Goal: Information Seeking & Learning: Check status

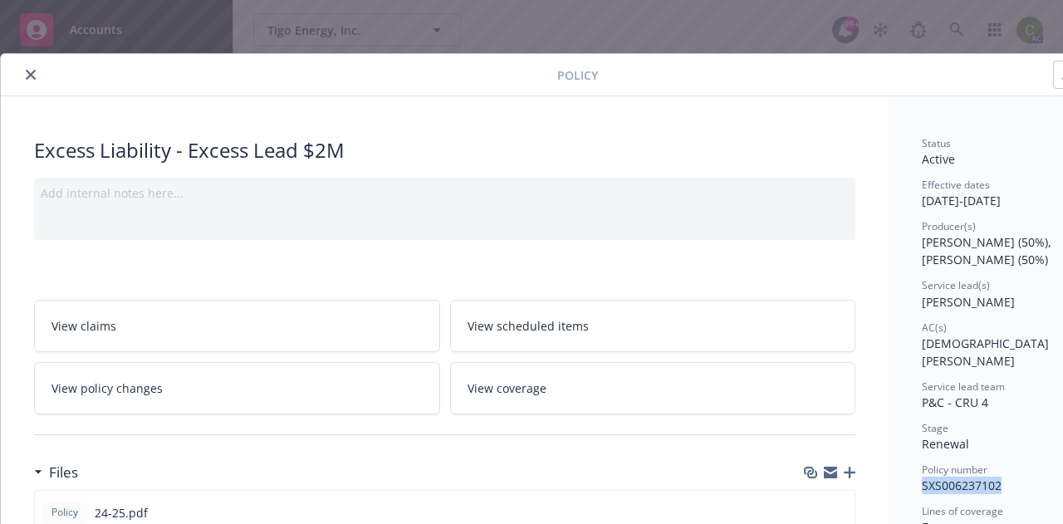
click at [38, 76] on button "close" at bounding box center [31, 75] width 20 height 20
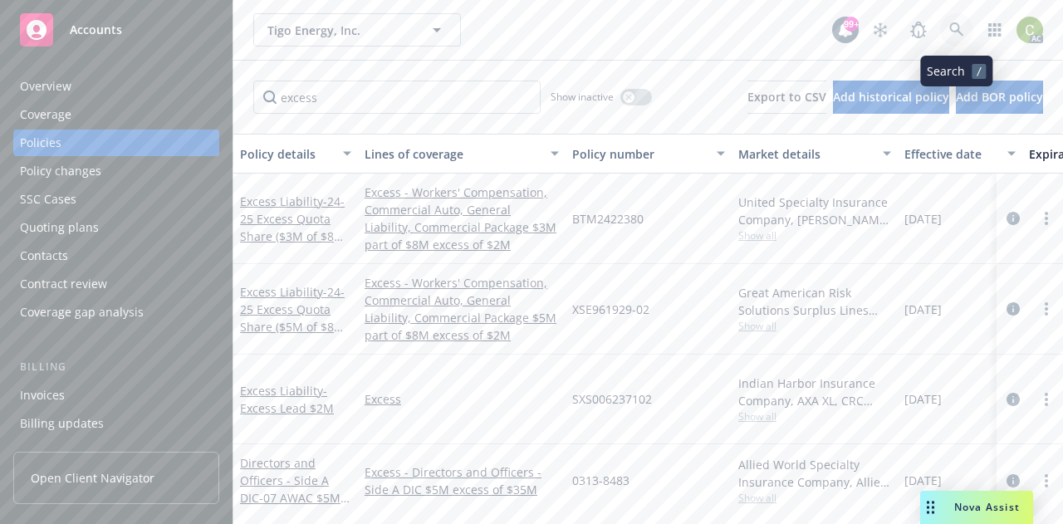
click at [952, 29] on icon at bounding box center [956, 29] width 15 height 15
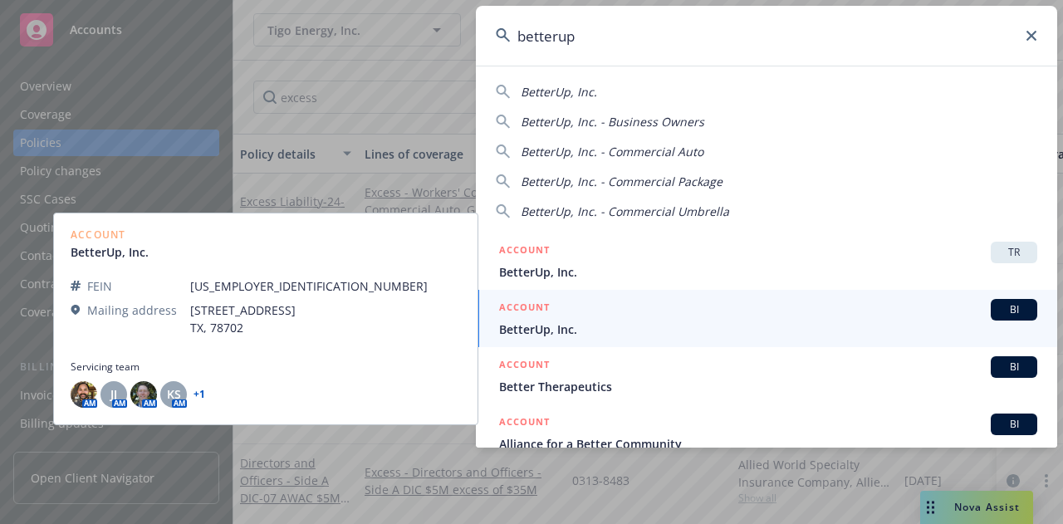
type input "betterup"
click at [737, 334] on span "BetterUp, Inc." at bounding box center [768, 329] width 538 height 17
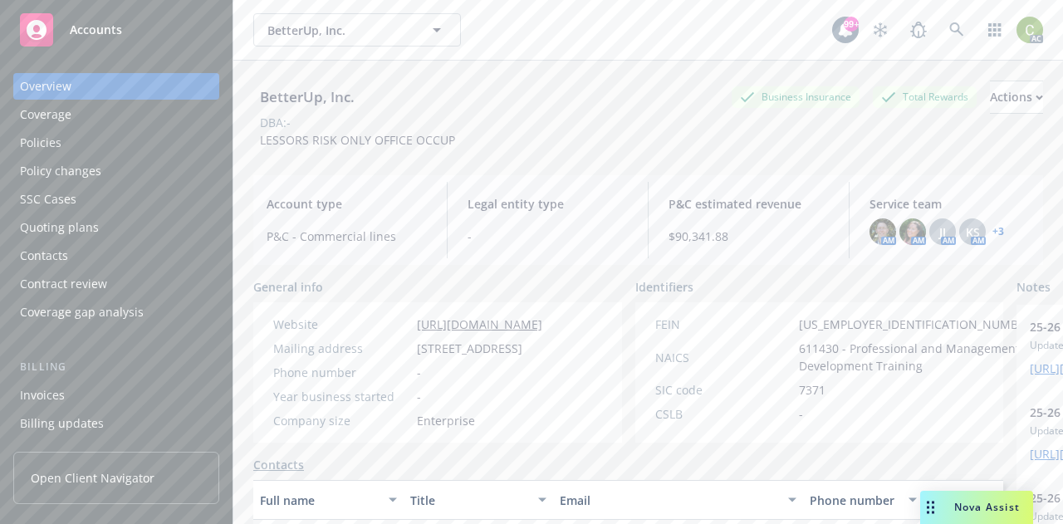
click at [59, 146] on div "Policies" at bounding box center [41, 143] width 42 height 27
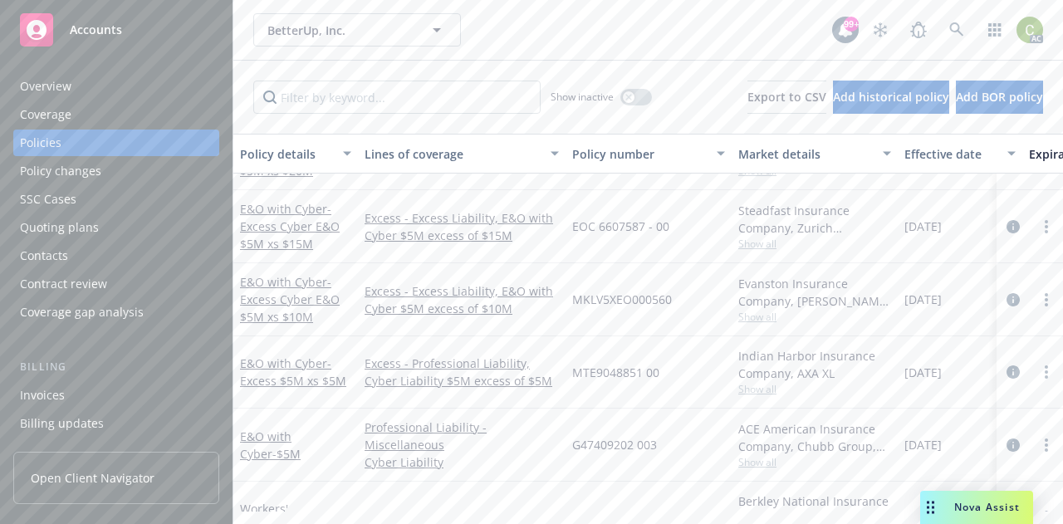
scroll to position [157, 0]
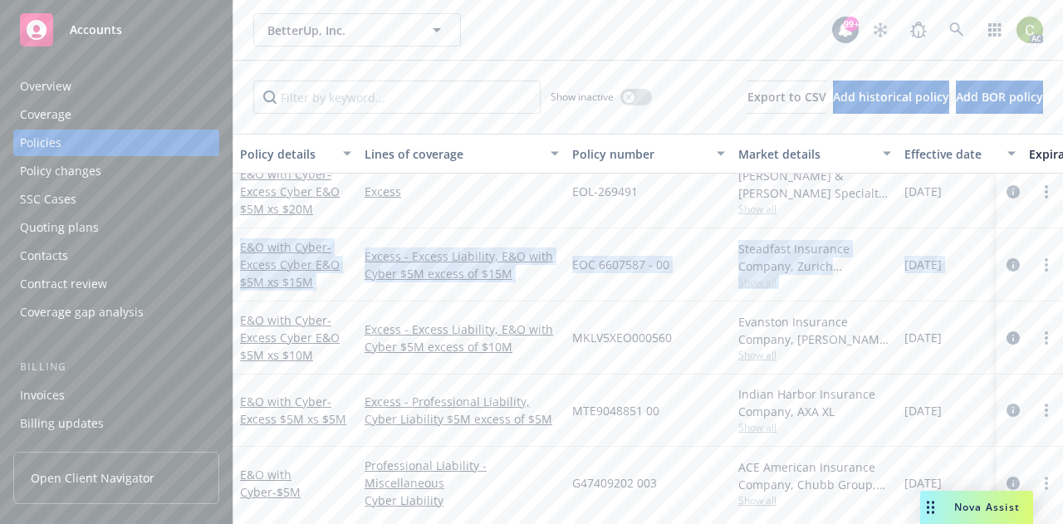
drag, startPoint x: 1022, startPoint y: 246, endPoint x: 993, endPoint y: 176, distance: 75.6
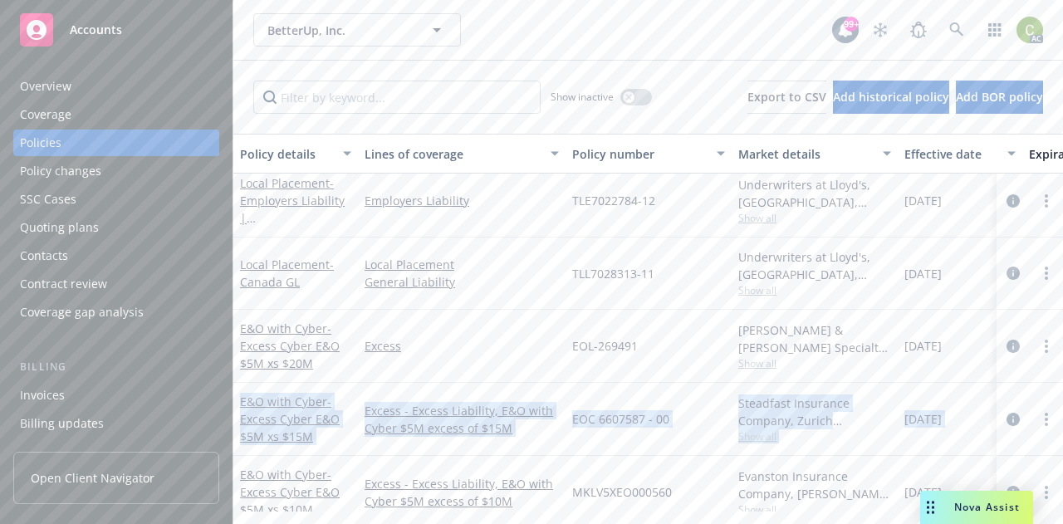
scroll to position [0, 0]
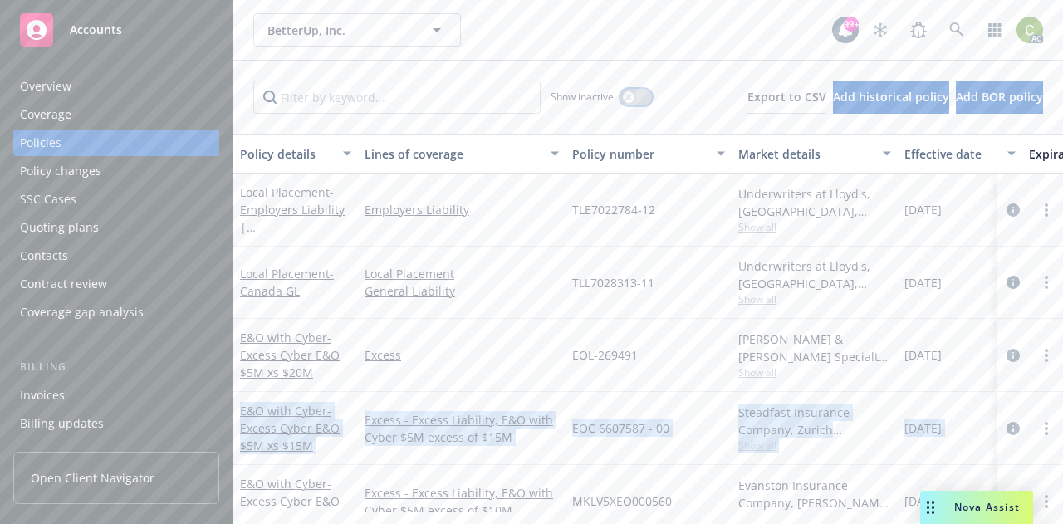
click at [623, 101] on div "button" at bounding box center [629, 97] width 12 height 12
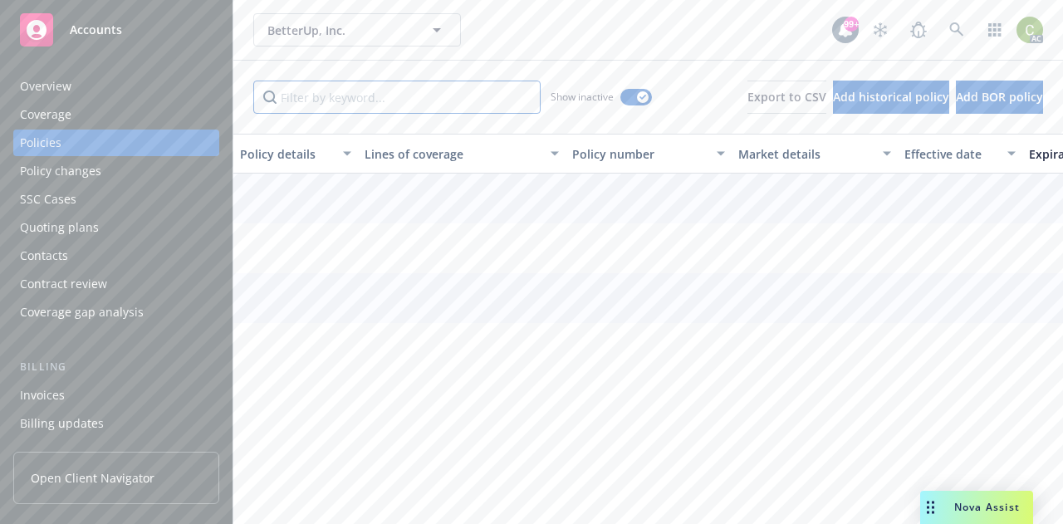
click at [403, 108] on input "Filter by keyword..." at bounding box center [396, 97] width 287 height 33
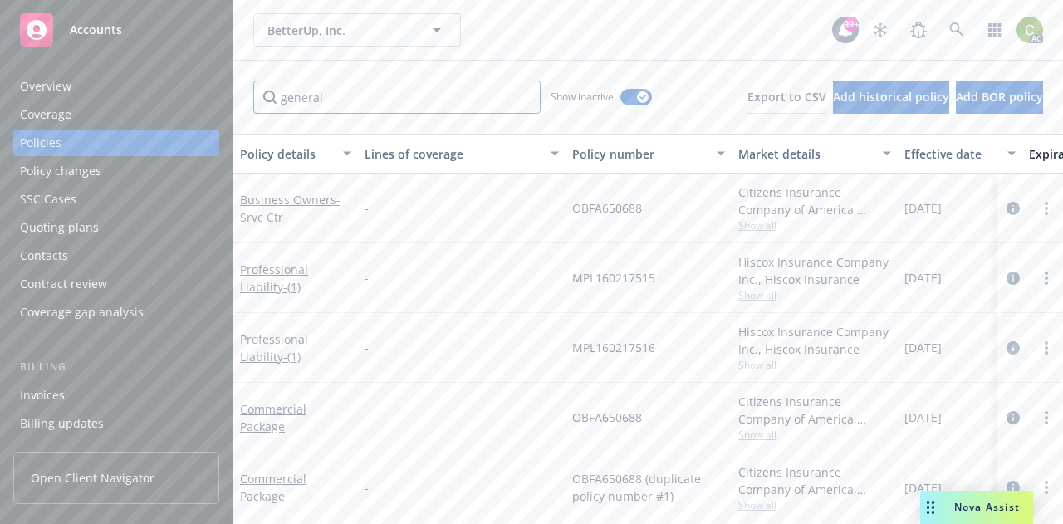
type input "general"
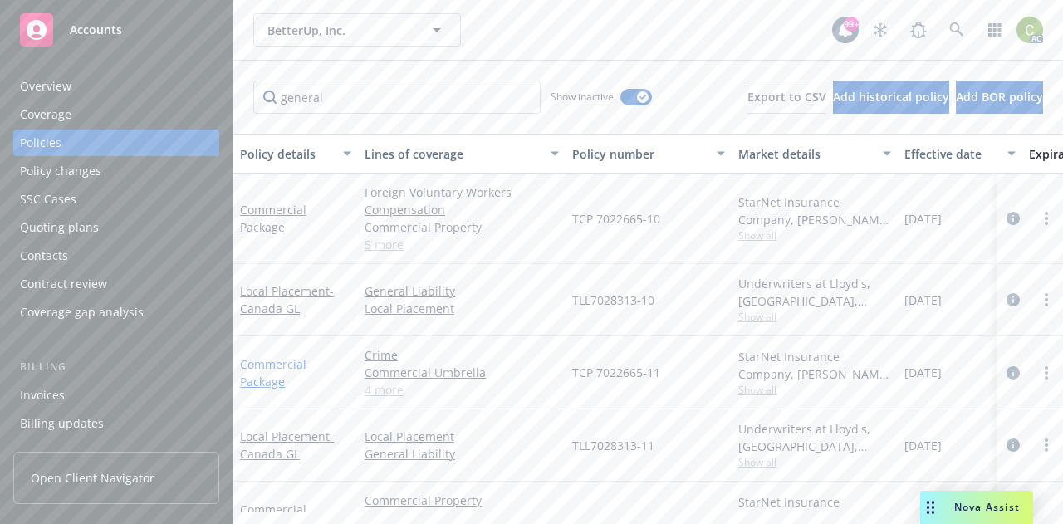
click at [260, 365] on link "Commercial Package" at bounding box center [273, 372] width 66 height 33
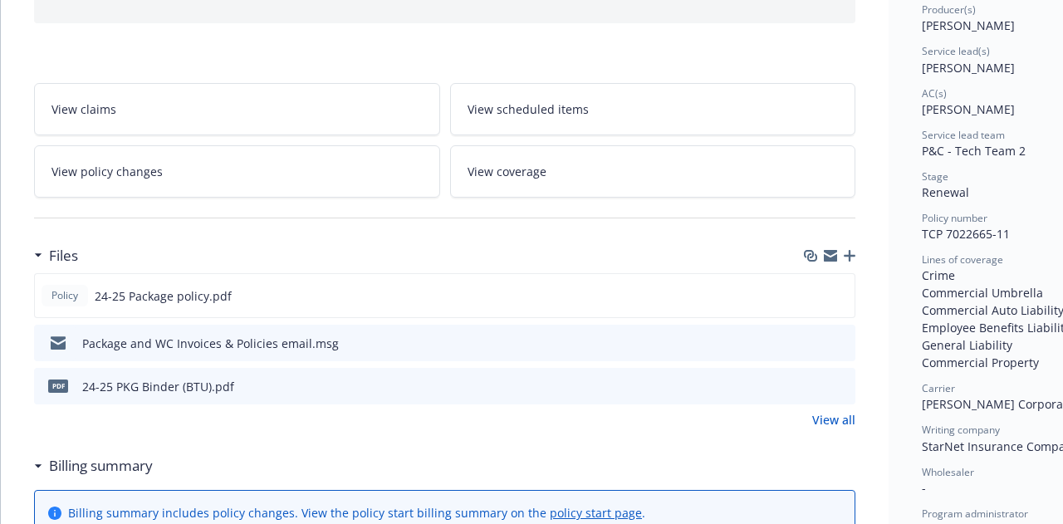
scroll to position [239, 0]
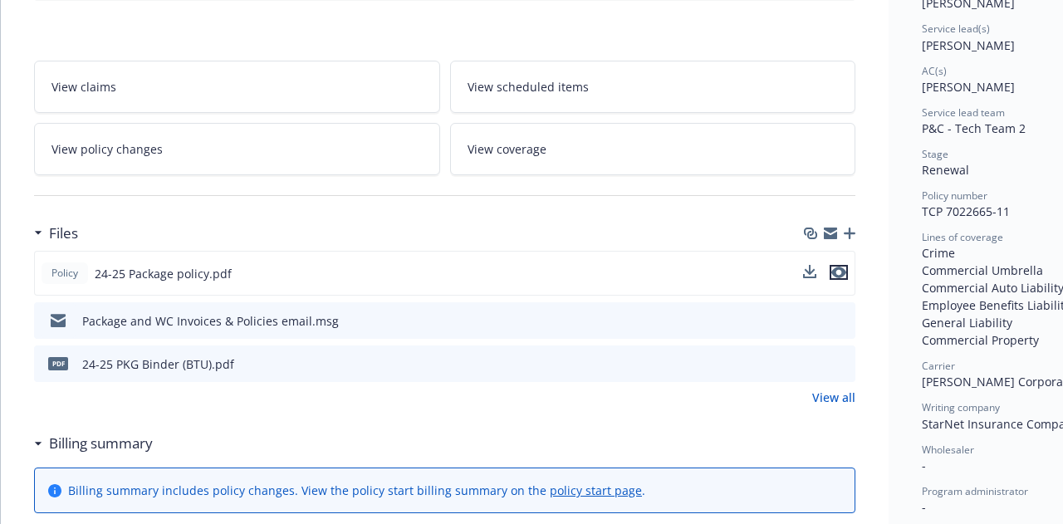
click at [844, 267] on icon "preview file" at bounding box center [838, 273] width 15 height 12
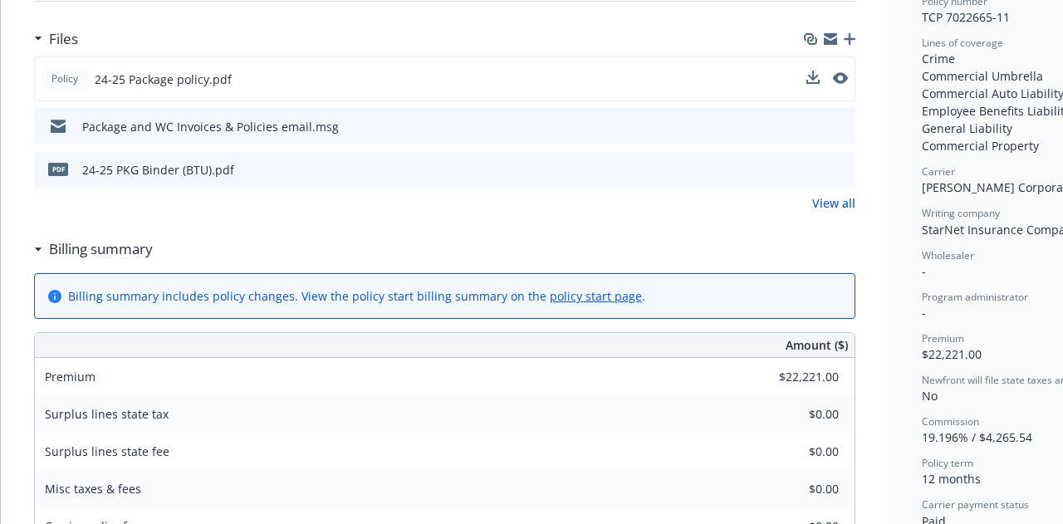
scroll to position [339, 0]
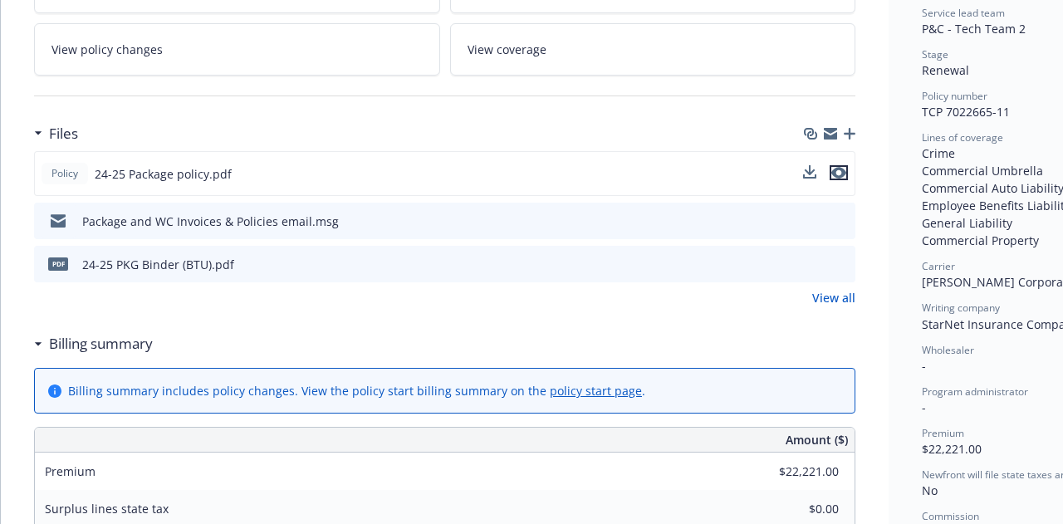
click at [837, 169] on icon "preview file" at bounding box center [838, 173] width 15 height 12
